Goal: Check status: Check status

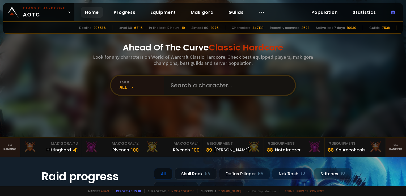
click at [206, 80] on input "text" at bounding box center [228, 85] width 121 height 19
type input "kroklà"
click at [155, 88] on div "All" at bounding box center [142, 87] width 45 height 6
drag, startPoint x: 174, startPoint y: 86, endPoint x: 180, endPoint y: 87, distance: 5.7
click at [175, 86] on input "text" at bounding box center [228, 85] width 121 height 19
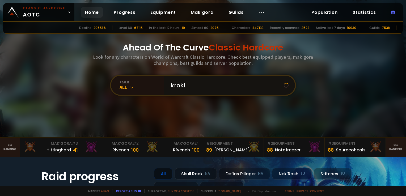
type input "krokla"
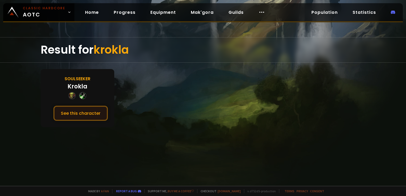
click at [93, 113] on button "See this character" at bounding box center [80, 113] width 55 height 15
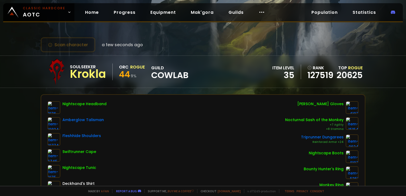
click at [200, 36] on div "Scan character a few seconds ago Soulseeker Krokla Orc Rogue 44 9 % guild CowLa…" at bounding box center [203, 93] width 406 height 186
